Goal: Task Accomplishment & Management: Manage account settings

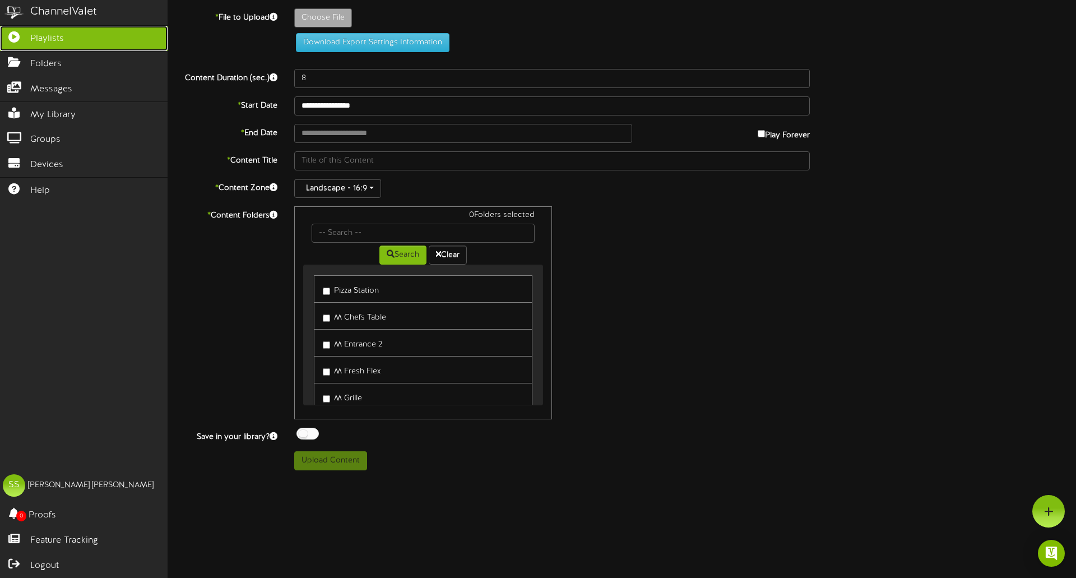
click at [40, 39] on span "Playlists" at bounding box center [47, 38] width 34 height 13
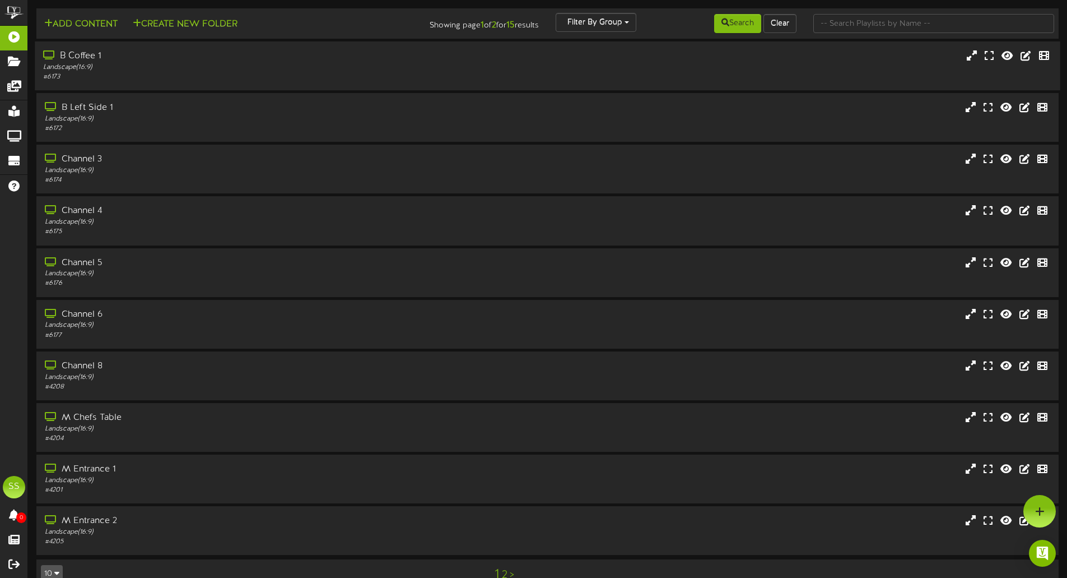
click at [95, 62] on div "B Coffee 1" at bounding box center [248, 56] width 411 height 13
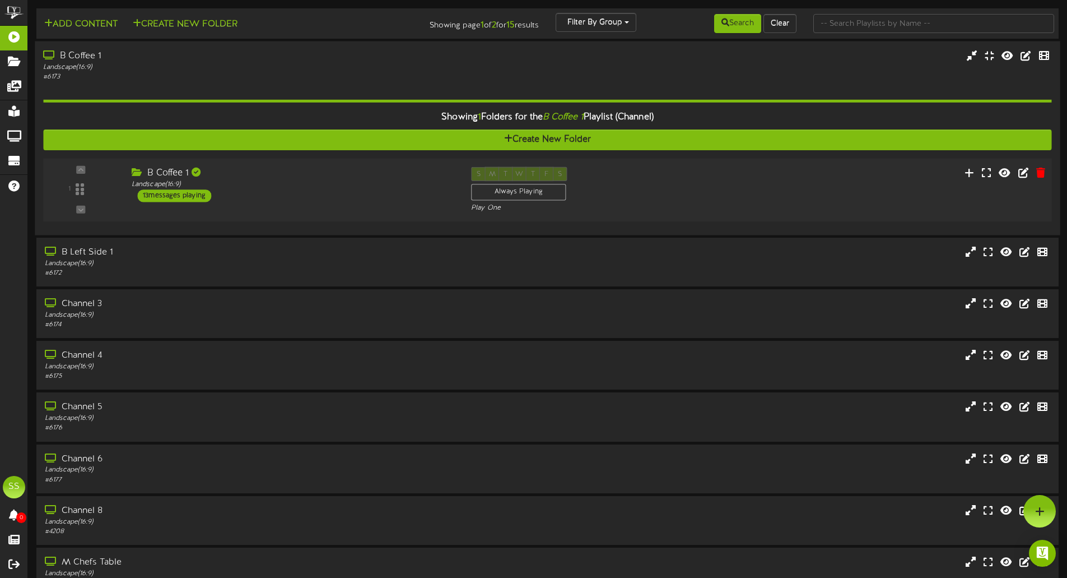
click at [198, 197] on div "13 messages playing" at bounding box center [174, 195] width 74 height 12
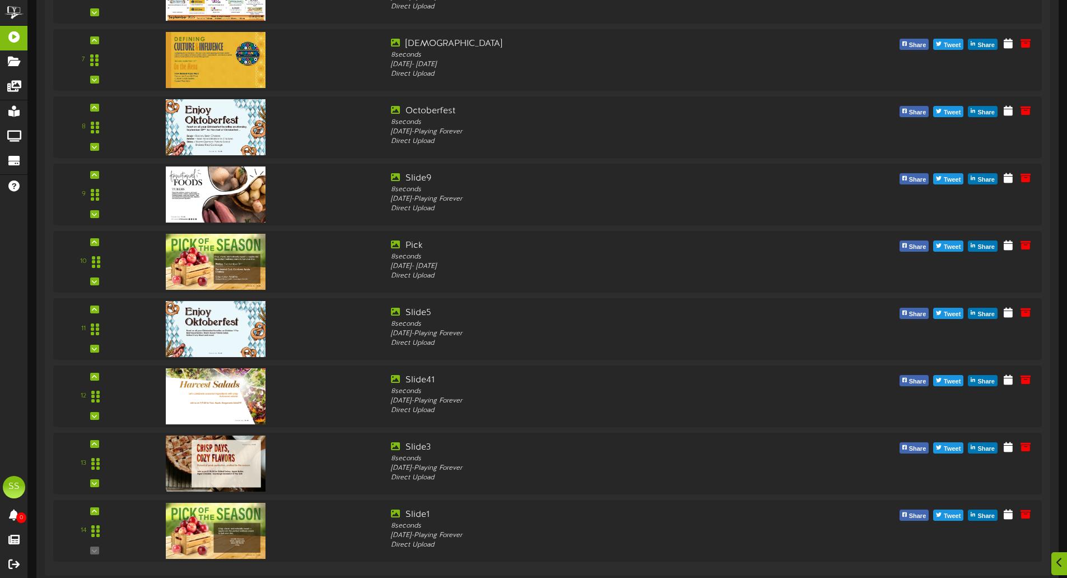
scroll to position [680, 0]
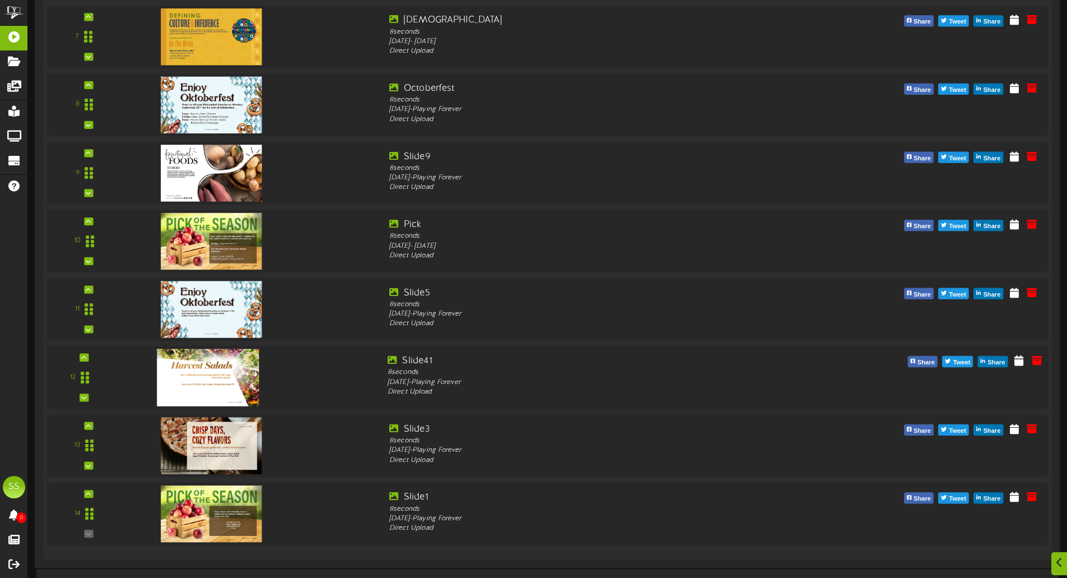
click at [206, 369] on img at bounding box center [208, 376] width 102 height 57
click at [1034, 365] on icon at bounding box center [1037, 360] width 12 height 12
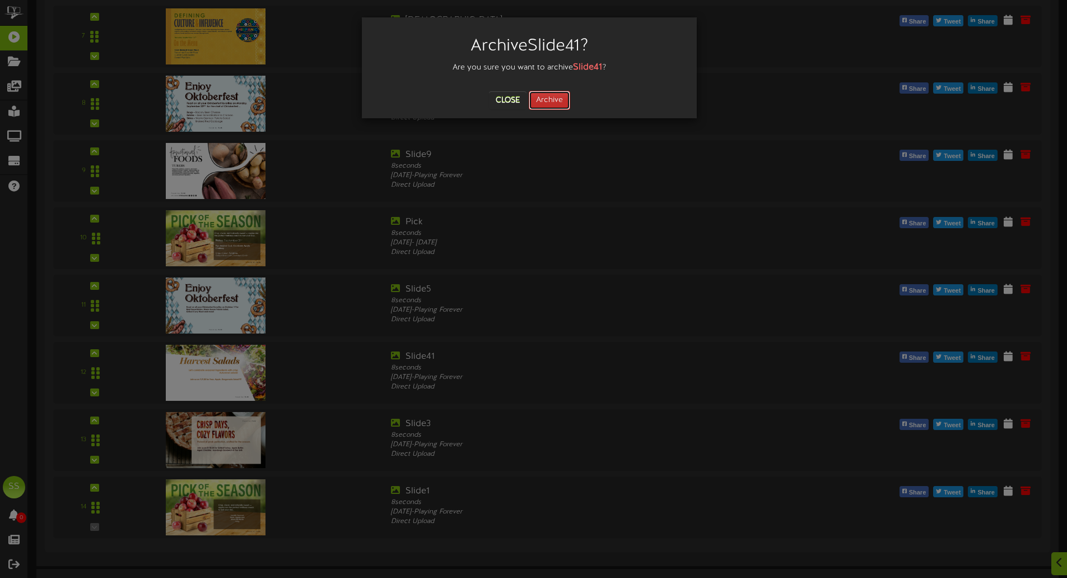
click at [558, 105] on button "Archive" at bounding box center [549, 100] width 41 height 19
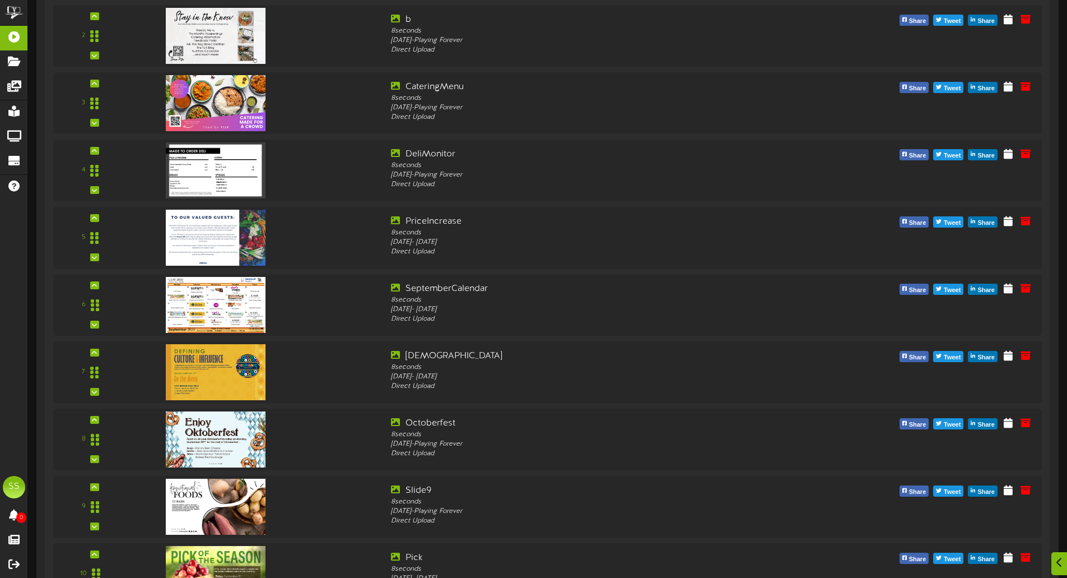
scroll to position [850, 0]
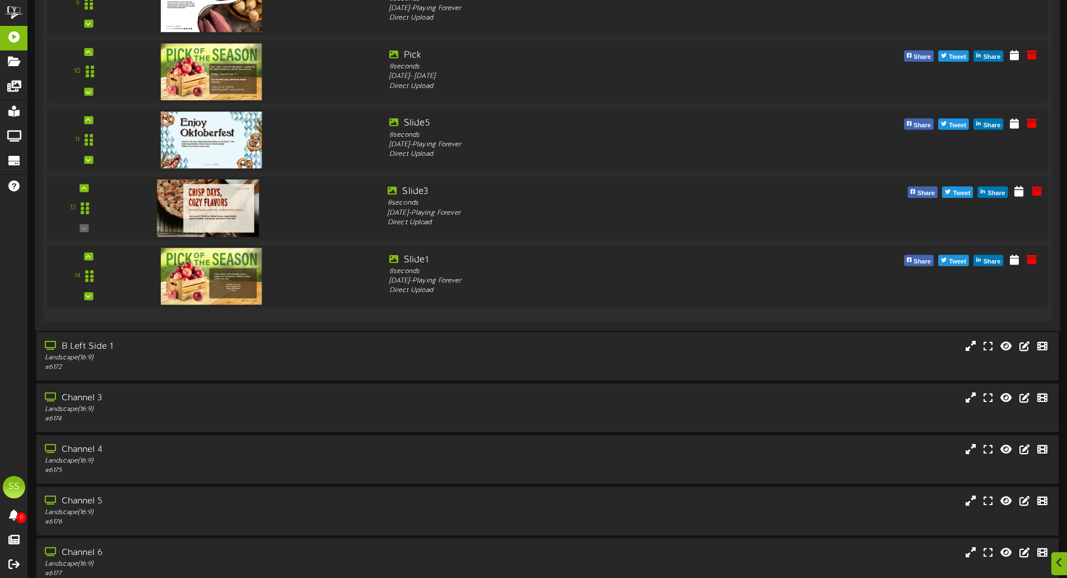
click at [201, 197] on img at bounding box center [208, 207] width 102 height 57
click at [1037, 190] on icon at bounding box center [1037, 190] width 12 height 12
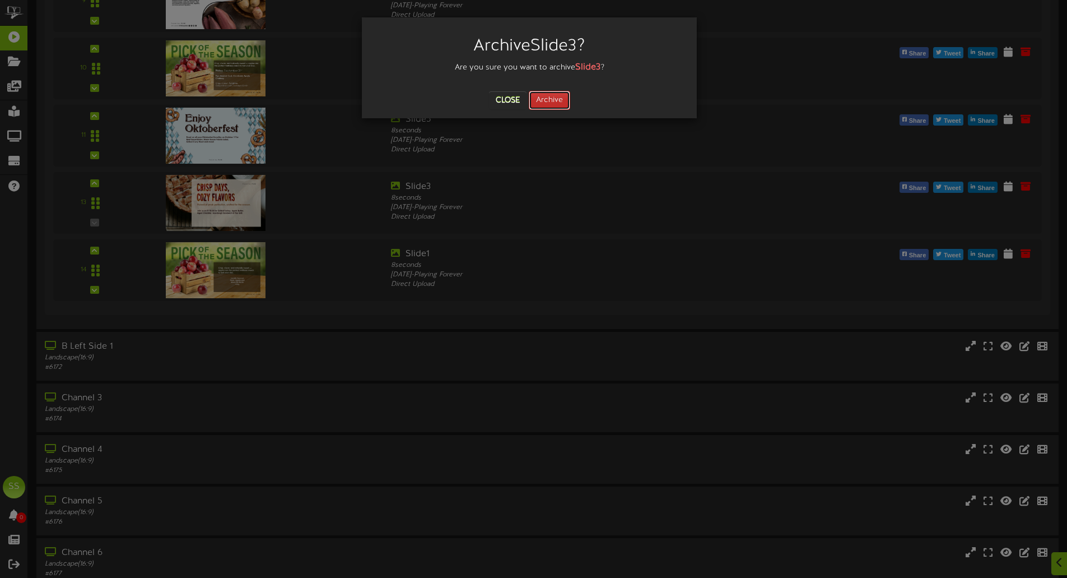
click at [540, 95] on button "Archive" at bounding box center [549, 100] width 41 height 19
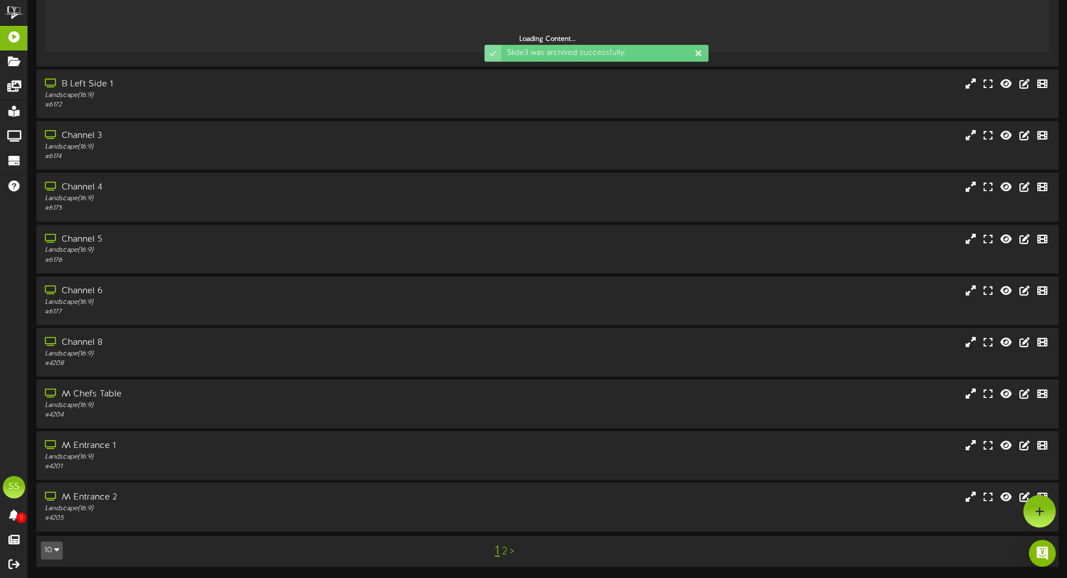
scroll to position [0, 0]
